Goal: Task Accomplishment & Management: Manage account settings

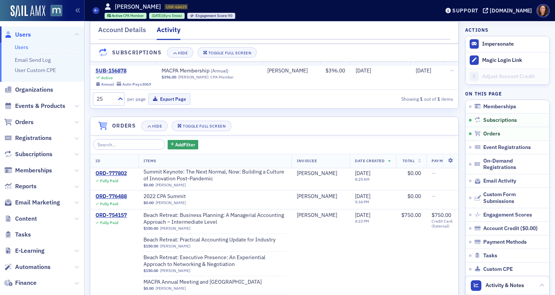
scroll to position [838, 0]
click at [33, 105] on span "Events & Products" at bounding box center [40, 106] width 50 height 8
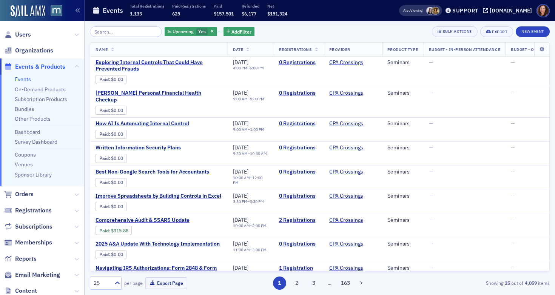
click at [119, 32] on input "search" at bounding box center [126, 31] width 72 height 11
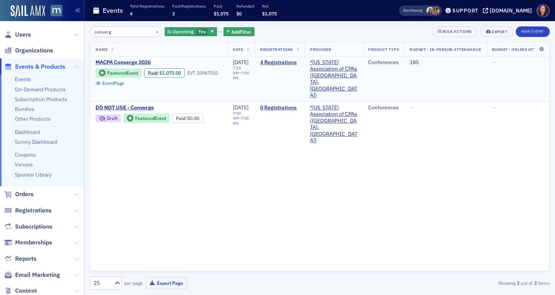
type input "converg"
click at [141, 60] on span "MACPA Converge 2026" at bounding box center [159, 62] width 127 height 7
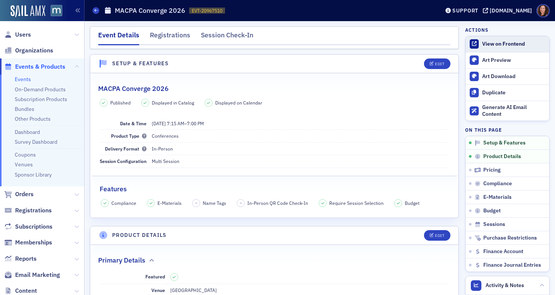
click at [488, 41] on div "View on Frontend" at bounding box center [513, 44] width 63 height 7
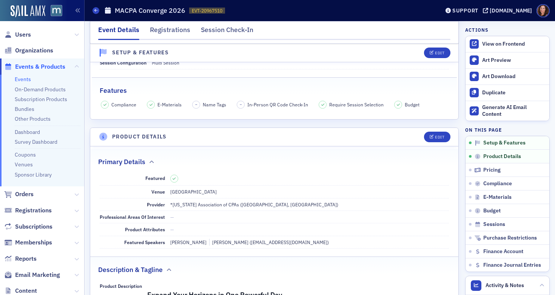
scroll to position [117, 0]
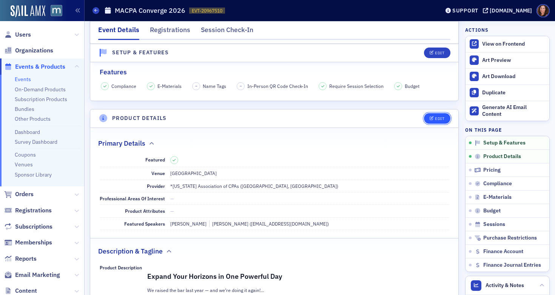
click at [435, 118] on div "Edit" at bounding box center [439, 119] width 9 height 4
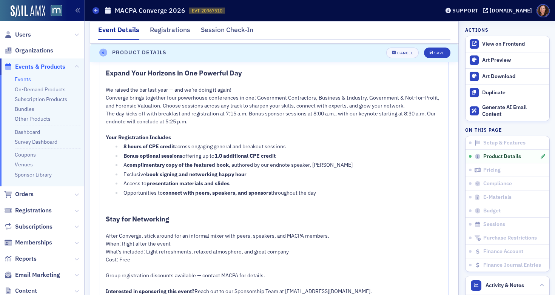
scroll to position [461, 0]
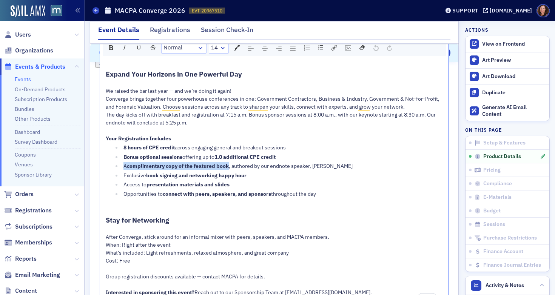
drag, startPoint x: 124, startPoint y: 166, endPoint x: 229, endPoint y: 167, distance: 105.0
click at [229, 167] on div "A complimentary copy of the featured book , authored by our endnote speaker, [P…" at bounding box center [284, 166] width 320 height 8
click at [359, 165] on div "A complimentary copy of the featured book , authored by our endnote speaker, [P…" at bounding box center [284, 166] width 320 height 8
click at [361, 167] on span ", authored by our endnote speaker, [PERSON_NAME], for our FIRST 200 REGISTRANTS" at bounding box center [331, 166] width 205 height 7
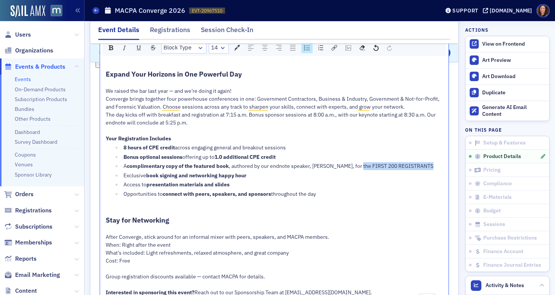
drag, startPoint x: 358, startPoint y: 166, endPoint x: 428, endPoint y: 166, distance: 69.9
click at [428, 166] on div "A complimentary copy of the featured book , authored by our endnote speaker, [P…" at bounding box center [284, 166] width 320 height 8
drag, startPoint x: 112, startPoint y: 47, endPoint x: 135, endPoint y: 58, distance: 25.9
click at [112, 47] on img "rdw-inline-control" at bounding box center [111, 47] width 5 height 5
click at [347, 193] on div "Opportunities to connect with peers, speakers, and sponsors throughout the day" at bounding box center [284, 194] width 320 height 8
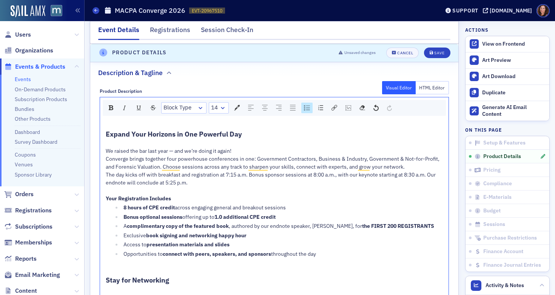
scroll to position [358, 0]
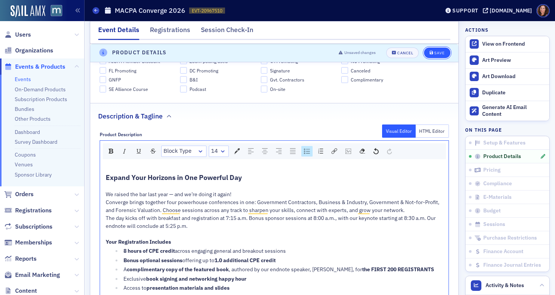
click at [438, 52] on div "Save" at bounding box center [439, 53] width 10 height 4
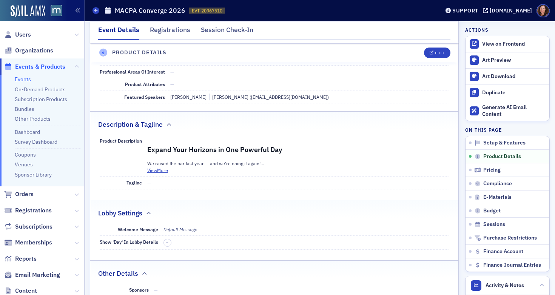
scroll to position [182, 0]
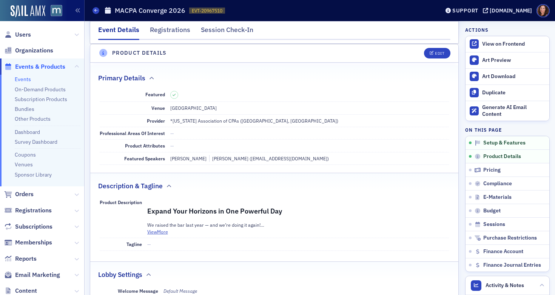
click at [38, 66] on span "Events & Products" at bounding box center [40, 67] width 50 height 8
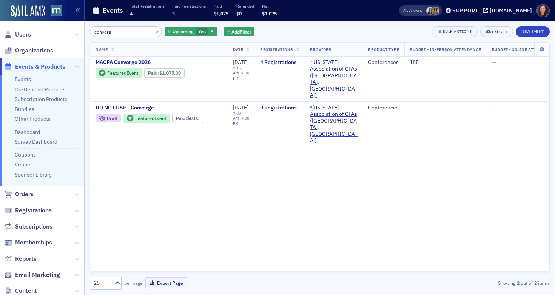
click at [107, 31] on input "converg" at bounding box center [126, 31] width 72 height 11
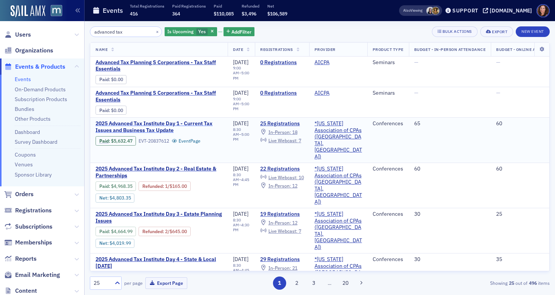
type input "advanced tax"
click at [155, 127] on span "2025 Advanced Tax Institute Day 1 - Current Tax Issues and Business Tax Update" at bounding box center [159, 127] width 127 height 13
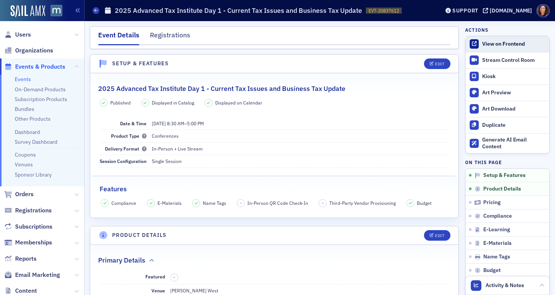
click at [486, 45] on div "View on Frontend" at bounding box center [513, 44] width 63 height 7
click at [486, 48] on link "View on Frontend" at bounding box center [508, 44] width 84 height 16
drag, startPoint x: 25, startPoint y: 79, endPoint x: 29, endPoint y: 79, distance: 4.5
click at [25, 79] on link "Events" at bounding box center [23, 79] width 16 height 7
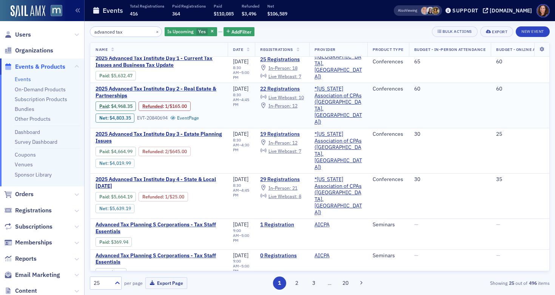
scroll to position [94, 0]
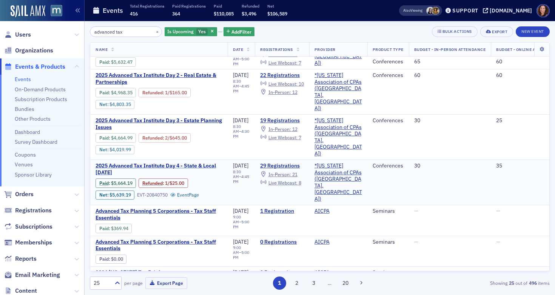
click at [199, 163] on span "2025 Advanced Tax Institute Day 4 - State & Local [DATE]" at bounding box center [159, 169] width 127 height 13
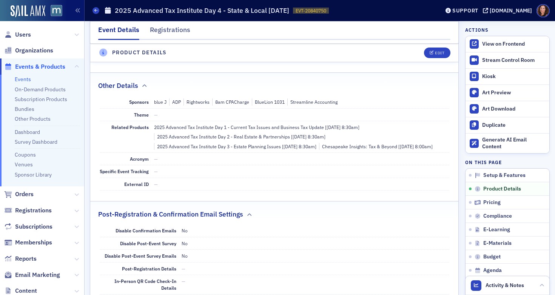
scroll to position [397, 0]
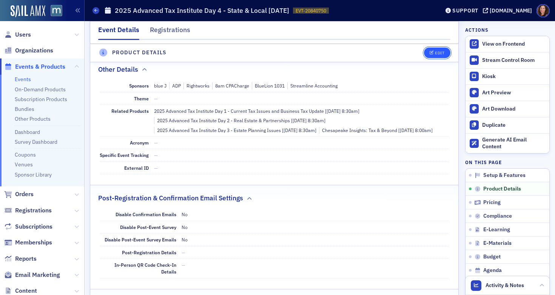
click at [431, 48] on button "Edit" at bounding box center [437, 53] width 26 height 11
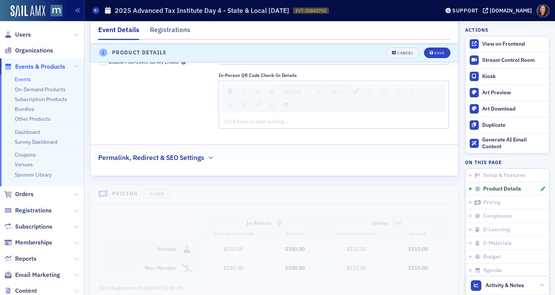
scroll to position [820, 0]
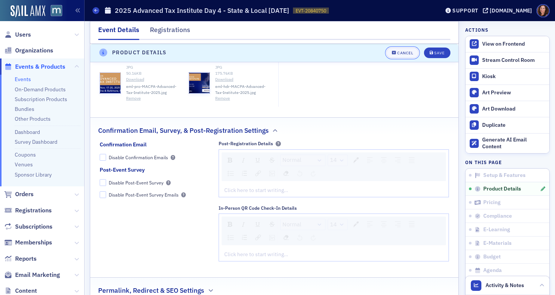
click at [397, 54] on div "Cancel" at bounding box center [405, 53] width 16 height 4
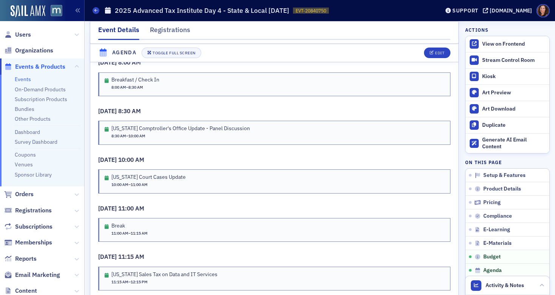
scroll to position [1352, 0]
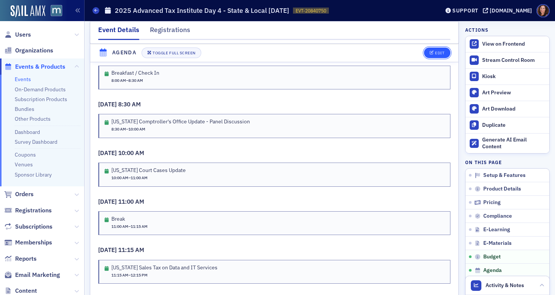
click at [436, 51] on div "Edit" at bounding box center [439, 53] width 9 height 4
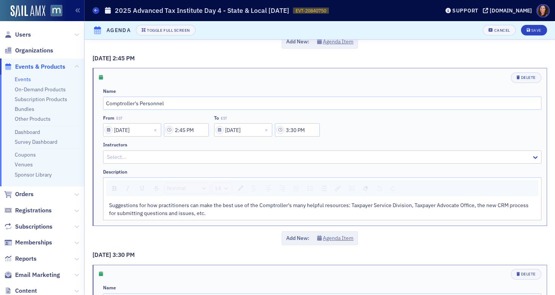
scroll to position [1652, 0]
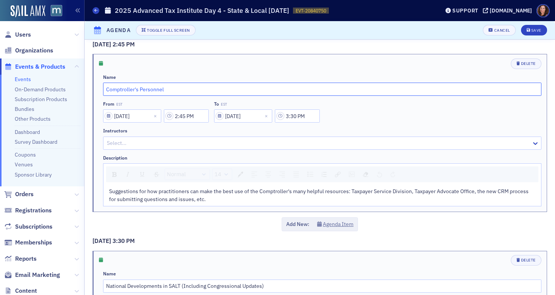
click at [140, 83] on input "Comptroller's Personnel" at bounding box center [322, 89] width 439 height 13
click at [127, 139] on div at bounding box center [318, 143] width 425 height 9
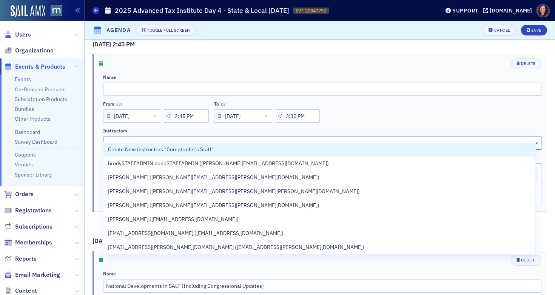
type input "Comptroller's Staff"
click at [128, 83] on input "text" at bounding box center [322, 89] width 439 height 13
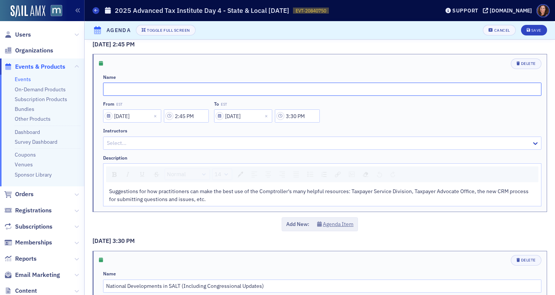
click at [141, 83] on input "text" at bounding box center [322, 89] width 439 height 13
paste input "How do Practitioners Make the Best Use of the Comptroller’s Resources"
type input "How do Practitioners Make the Best Use of the Comptroller’s Resources"
click at [533, 30] on div "Save" at bounding box center [537, 30] width 10 height 4
